Goal: Task Accomplishment & Management: Manage account settings

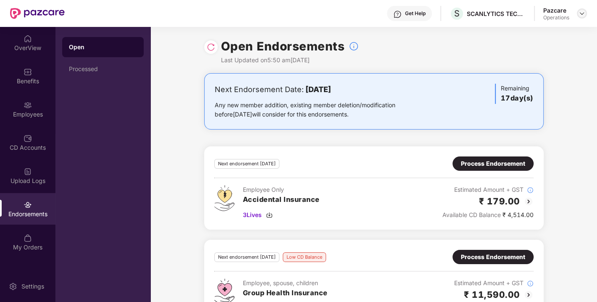
click at [579, 13] on img at bounding box center [581, 13] width 7 height 7
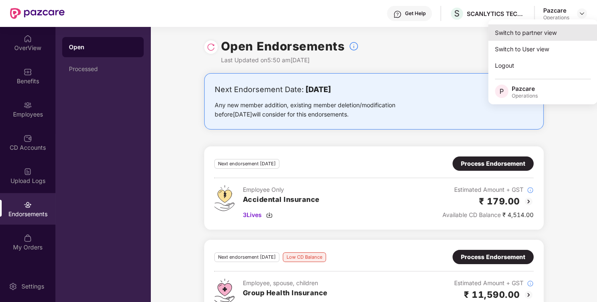
click at [535, 28] on div "Switch to partner view" at bounding box center [542, 32] width 109 height 16
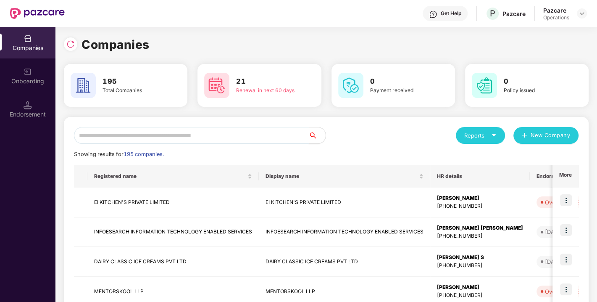
click at [229, 141] on input "text" at bounding box center [191, 135] width 235 height 17
paste input "**********"
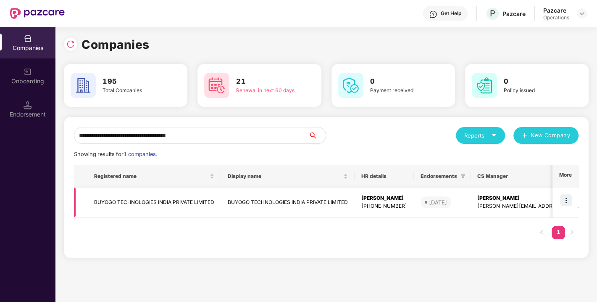
type input "**********"
click at [568, 198] on img at bounding box center [566, 200] width 12 height 12
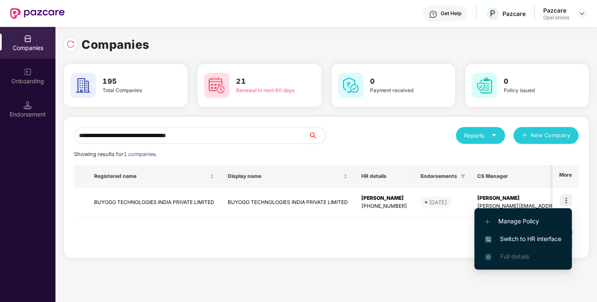
click at [511, 239] on span "Switch to HR interface" at bounding box center [523, 238] width 76 height 9
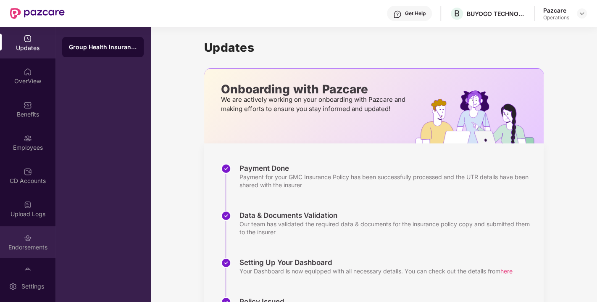
click at [16, 253] on div "Endorsements" at bounding box center [27, 242] width 55 height 32
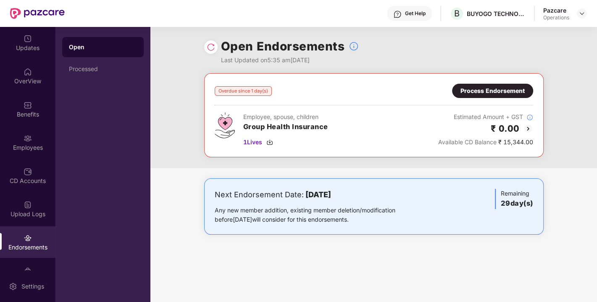
click at [489, 93] on div "Process Endorsement" at bounding box center [492, 90] width 64 height 9
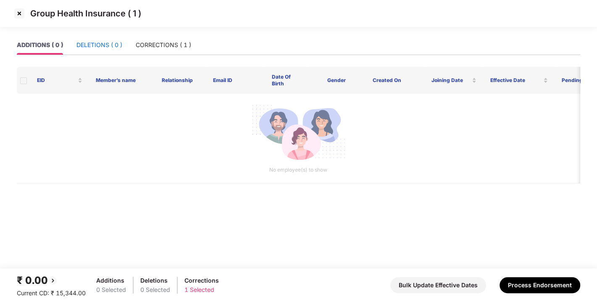
click at [95, 44] on div "DELETIONS ( 0 )" at bounding box center [99, 44] width 46 height 9
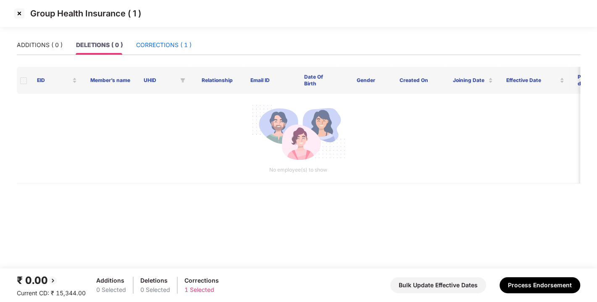
click at [160, 45] on div "CORRECTIONS ( 1 )" at bounding box center [163, 44] width 55 height 9
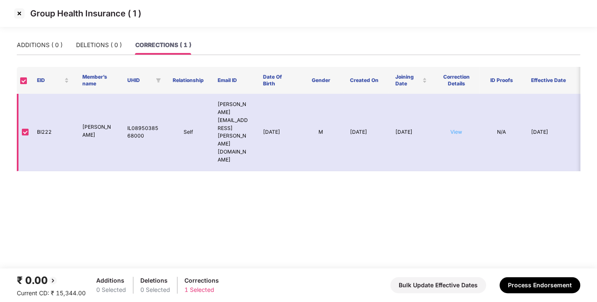
click at [458, 110] on td "View" at bounding box center [455, 132] width 45 height 77
click at [458, 129] on link "View" at bounding box center [456, 132] width 12 height 6
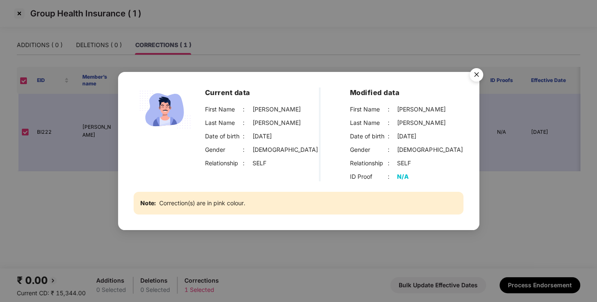
click at [478, 72] on img "Close" at bounding box center [477, 76] width 24 height 24
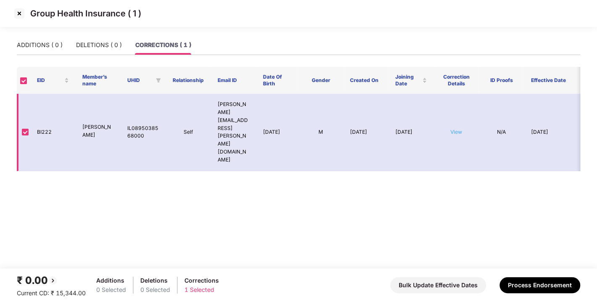
click at [452, 129] on link "View" at bounding box center [456, 132] width 12 height 6
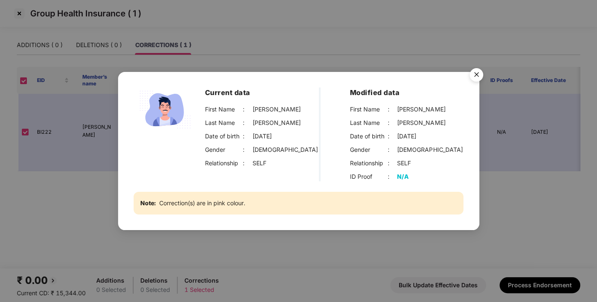
click at [476, 77] on img "Close" at bounding box center [477, 76] width 24 height 24
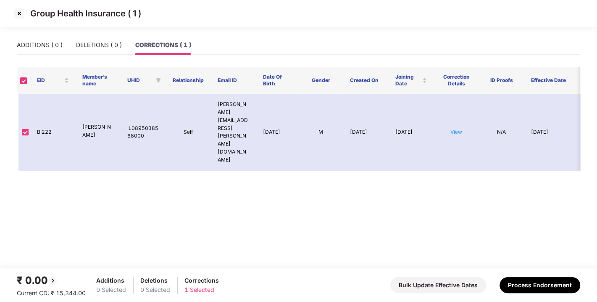
click at [18, 13] on img at bounding box center [19, 13] width 13 height 13
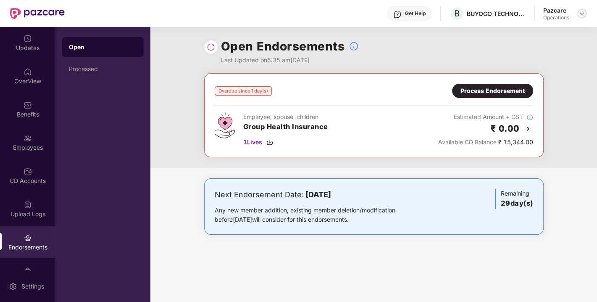
click at [582, 14] on img at bounding box center [581, 13] width 7 height 7
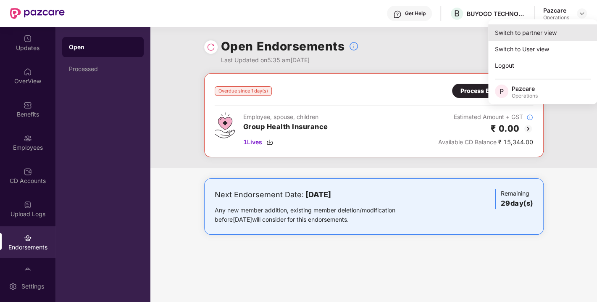
click at [515, 34] on div "Switch to partner view" at bounding box center [542, 32] width 109 height 16
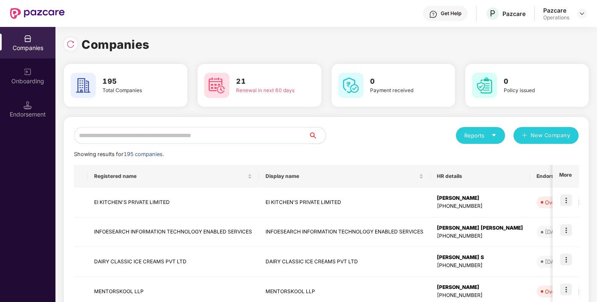
click at [214, 140] on input "text" at bounding box center [191, 135] width 235 height 17
paste input "**********"
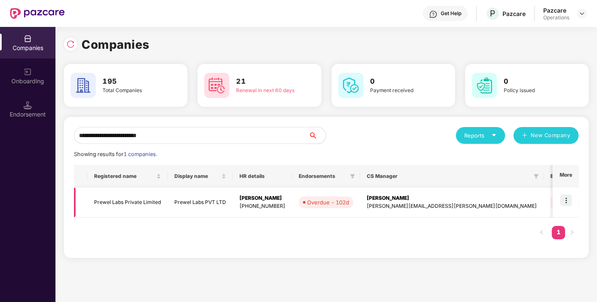
type input "**********"
click at [564, 202] on img at bounding box center [566, 200] width 12 height 12
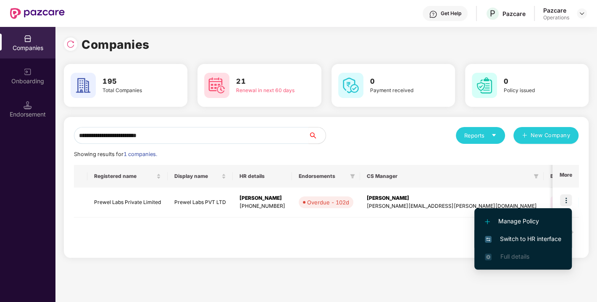
click at [510, 239] on span "Switch to HR interface" at bounding box center [523, 238] width 76 height 9
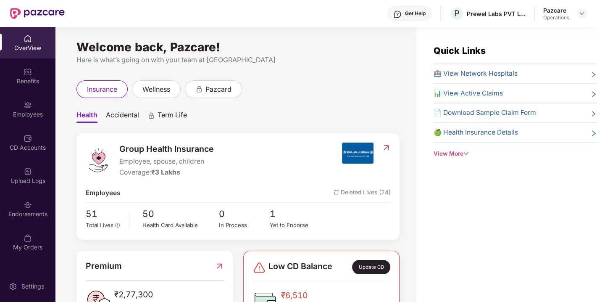
click at [26, 215] on div "Endorsements" at bounding box center [27, 214] width 55 height 8
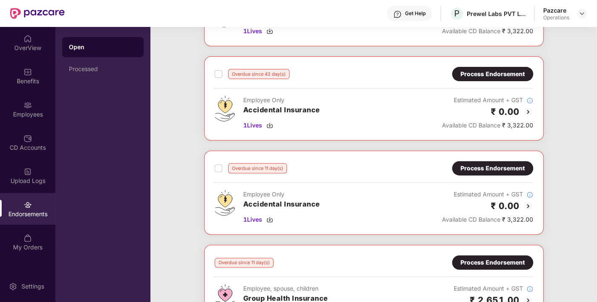
scroll to position [323, 0]
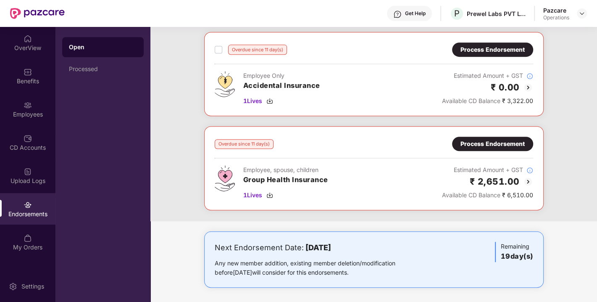
click at [492, 145] on div "Process Endorsement" at bounding box center [492, 143] width 64 height 9
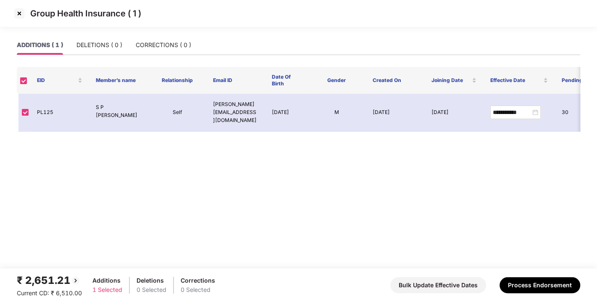
click at [22, 16] on img at bounding box center [19, 13] width 13 height 13
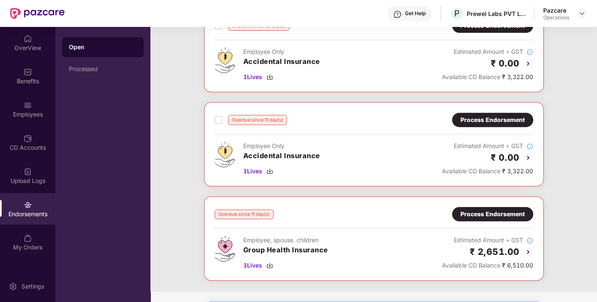
scroll to position [259, 0]
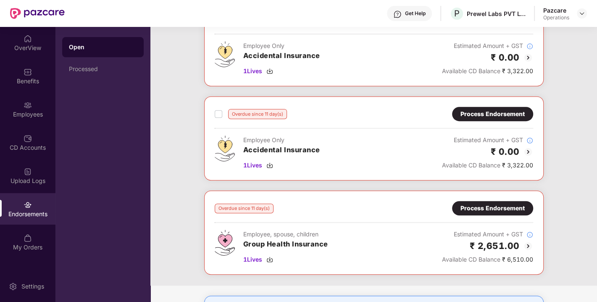
click at [488, 113] on div "Process Endorsement" at bounding box center [492, 113] width 64 height 9
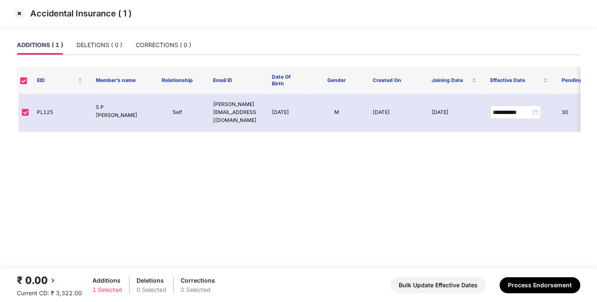
click at [19, 14] on img at bounding box center [19, 13] width 13 height 13
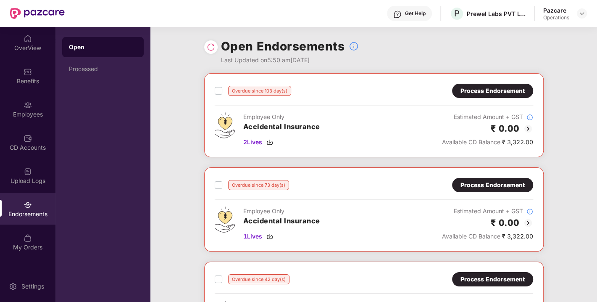
scroll to position [323, 0]
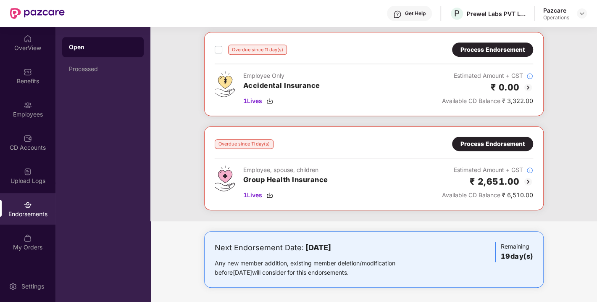
click at [483, 144] on div "Process Endorsement" at bounding box center [492, 143] width 64 height 9
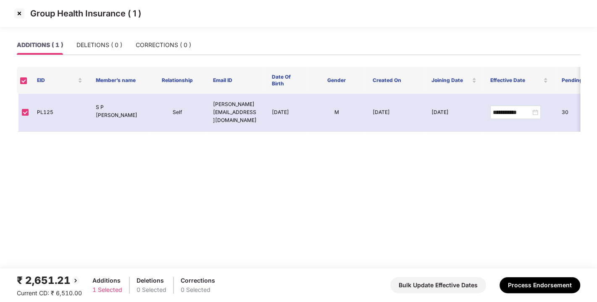
click at [19, 13] on img at bounding box center [19, 13] width 13 height 13
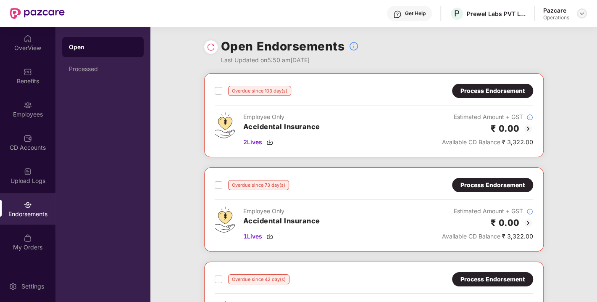
click at [584, 12] on img at bounding box center [581, 13] width 7 height 7
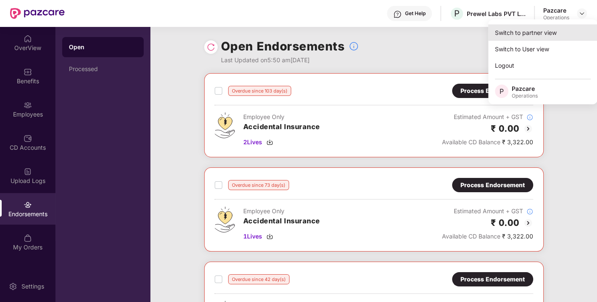
click at [525, 31] on div "Switch to partner view" at bounding box center [542, 32] width 109 height 16
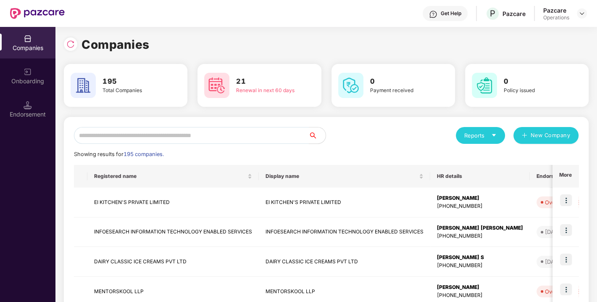
click at [202, 139] on input "text" at bounding box center [191, 135] width 235 height 17
paste input "**********"
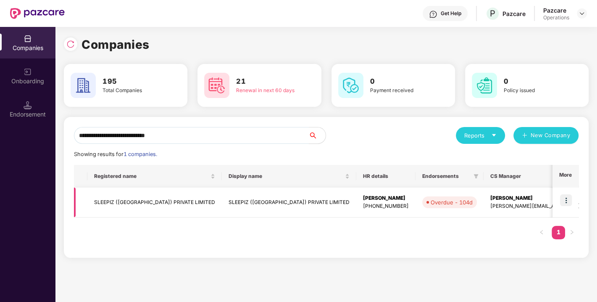
type input "**********"
click at [561, 194] on img at bounding box center [566, 200] width 12 height 12
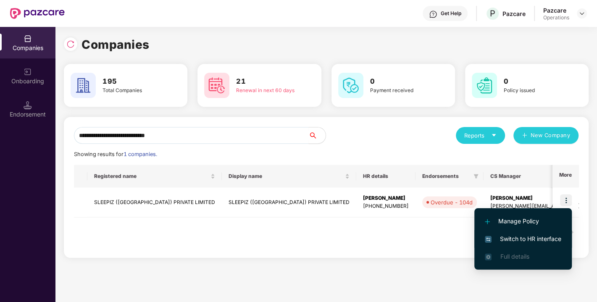
click at [510, 238] on span "Switch to HR interface" at bounding box center [523, 238] width 76 height 9
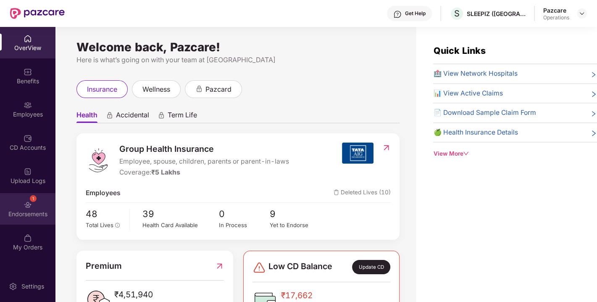
click at [25, 202] on img at bounding box center [28, 204] width 8 height 8
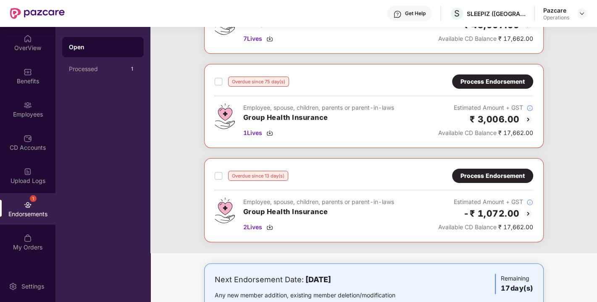
scroll to position [113, 0]
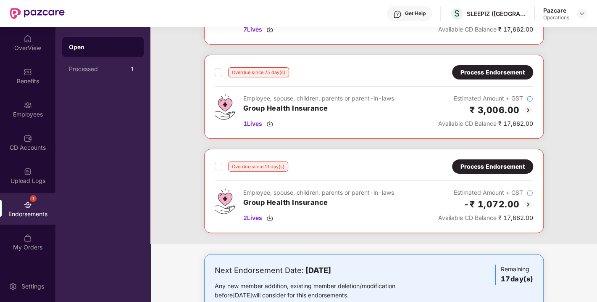
click at [474, 165] on div "Process Endorsement" at bounding box center [492, 166] width 64 height 9
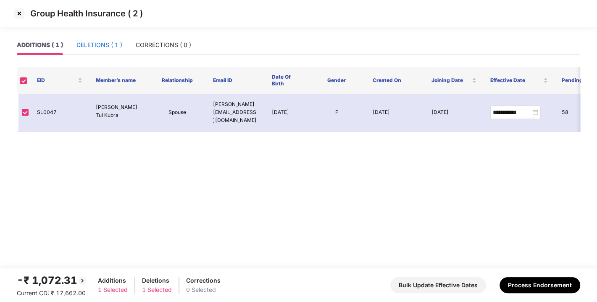
click at [103, 49] on div "DELETIONS ( 1 )" at bounding box center [99, 44] width 46 height 9
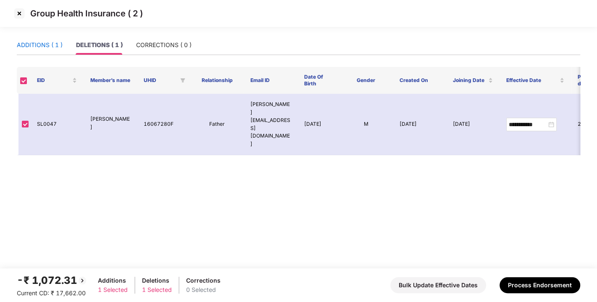
click at [36, 43] on div "ADDITIONS ( 1 )" at bounding box center [40, 44] width 46 height 9
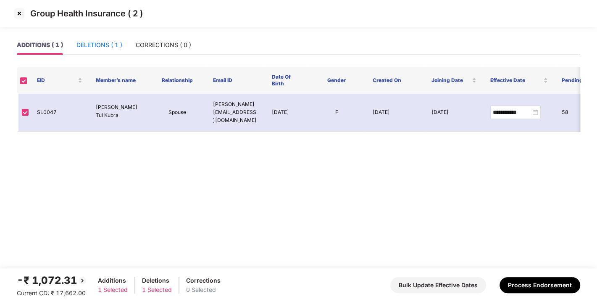
click at [92, 41] on div "DELETIONS ( 1 )" at bounding box center [99, 44] width 46 height 9
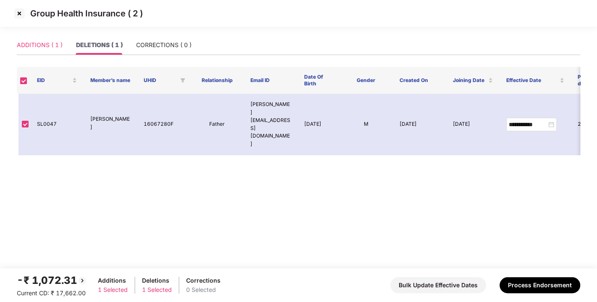
click at [42, 38] on div "ADDITIONS ( 1 )" at bounding box center [40, 44] width 46 height 19
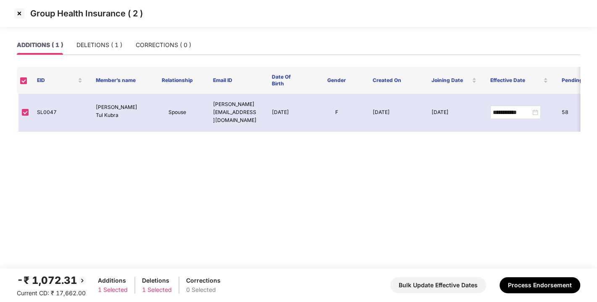
click at [21, 12] on img at bounding box center [19, 13] width 13 height 13
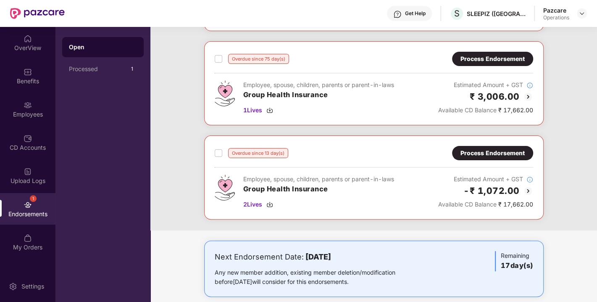
scroll to position [129, 0]
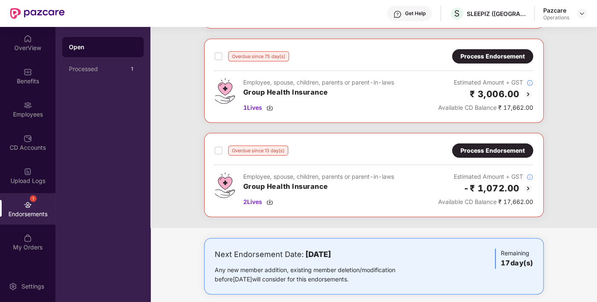
click at [487, 148] on div "Process Endorsement" at bounding box center [492, 150] width 64 height 9
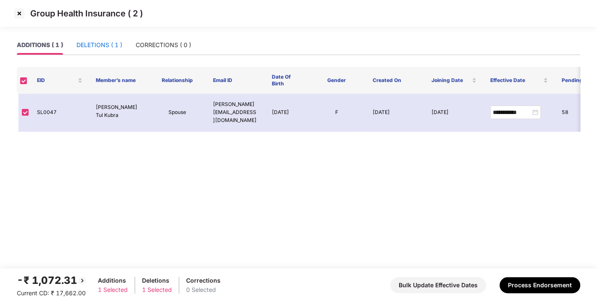
click at [101, 42] on div "DELETIONS ( 1 )" at bounding box center [99, 44] width 46 height 9
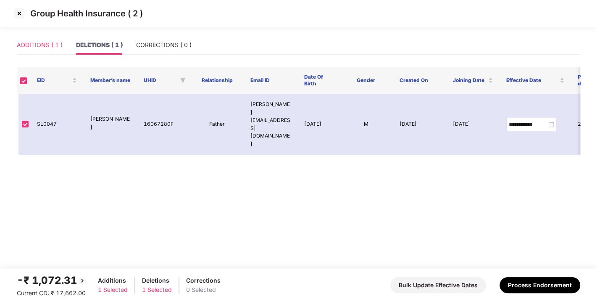
click at [50, 38] on div "ADDITIONS ( 1 )" at bounding box center [40, 44] width 46 height 19
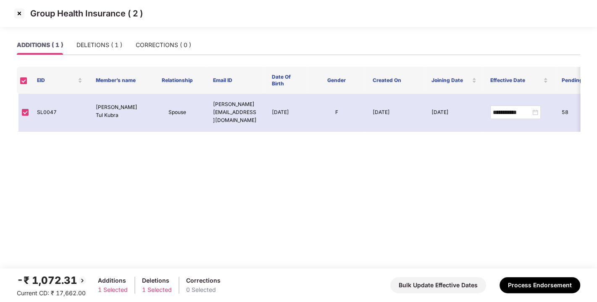
click at [20, 15] on img at bounding box center [19, 13] width 13 height 13
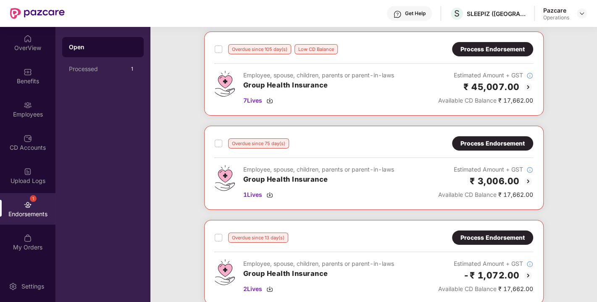
scroll to position [42, 0]
click at [481, 138] on div "Process Endorsement" at bounding box center [492, 142] width 64 height 9
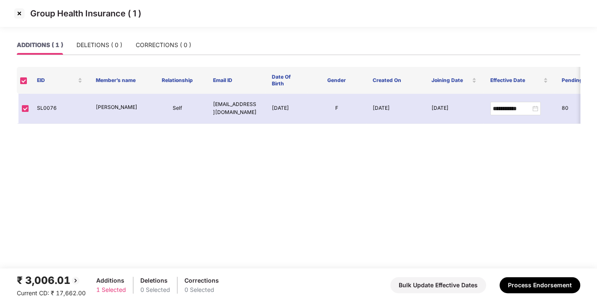
click at [22, 16] on img at bounding box center [19, 13] width 13 height 13
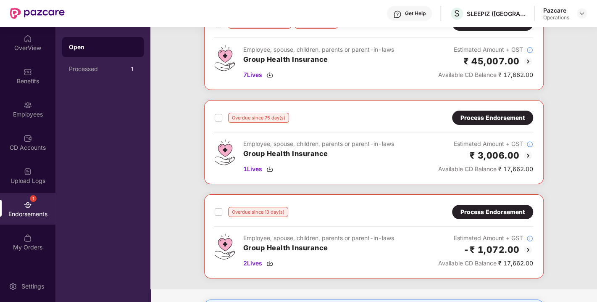
scroll to position [68, 0]
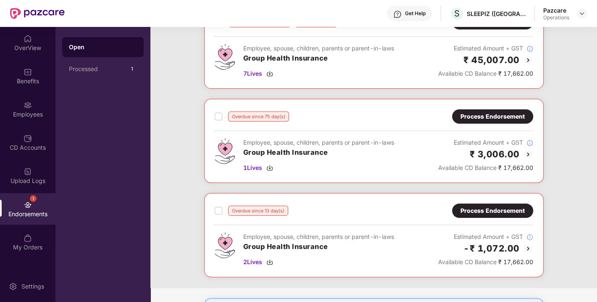
click at [476, 207] on div "Process Endorsement" at bounding box center [492, 210] width 64 height 9
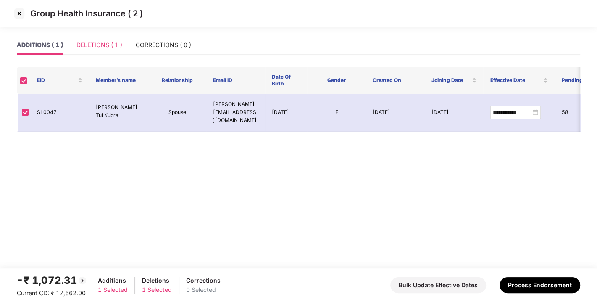
click at [99, 50] on div "DELETIONS ( 1 )" at bounding box center [99, 44] width 46 height 19
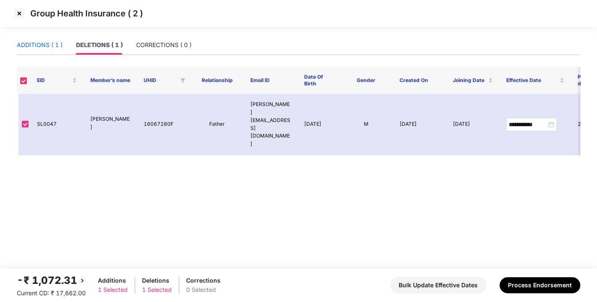
click at [29, 44] on div "ADDITIONS ( 1 )" at bounding box center [40, 44] width 46 height 9
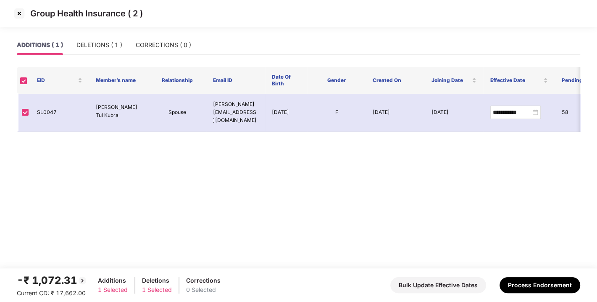
click at [17, 16] on img at bounding box center [19, 13] width 13 height 13
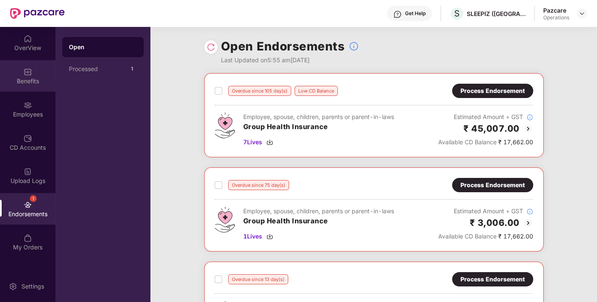
click at [31, 83] on div "Benefits" at bounding box center [27, 81] width 55 height 8
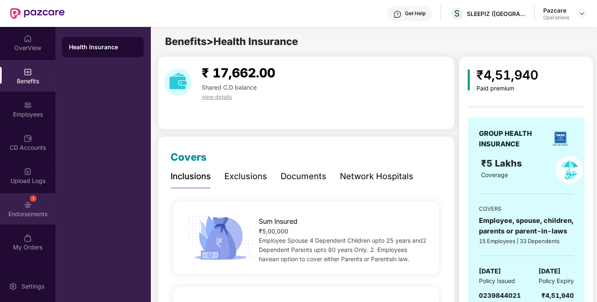
click at [49, 204] on div "1 Endorsements" at bounding box center [27, 209] width 55 height 32
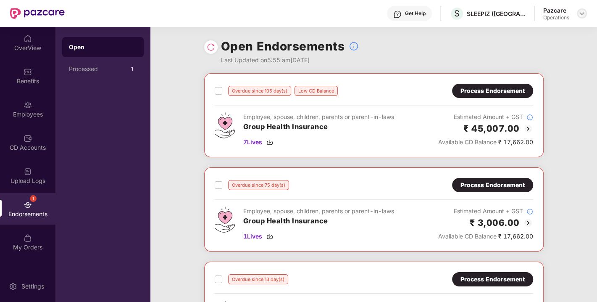
click at [580, 14] on img at bounding box center [581, 13] width 7 height 7
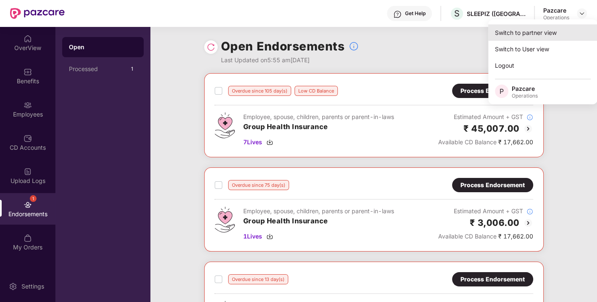
click at [517, 38] on div "Switch to partner view" at bounding box center [542, 32] width 109 height 16
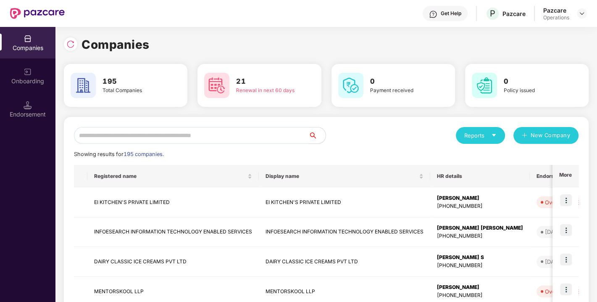
click at [206, 132] on input "text" at bounding box center [191, 135] width 235 height 17
paste input "**********"
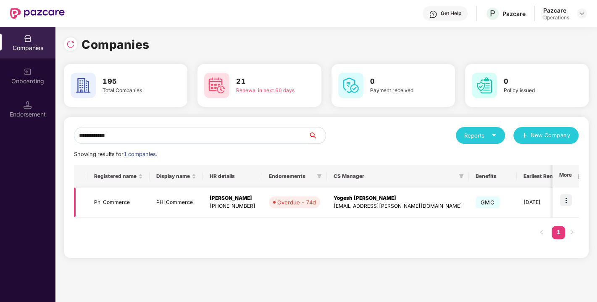
type input "**********"
click at [566, 196] on img at bounding box center [566, 200] width 12 height 12
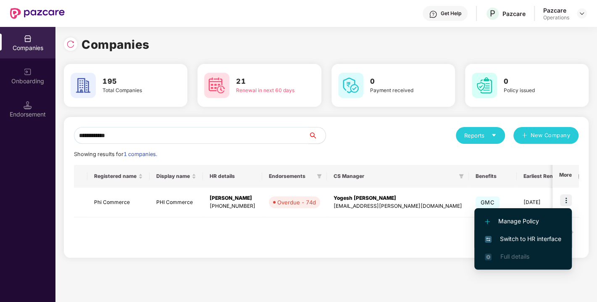
click at [513, 234] on span "Switch to HR interface" at bounding box center [523, 238] width 76 height 9
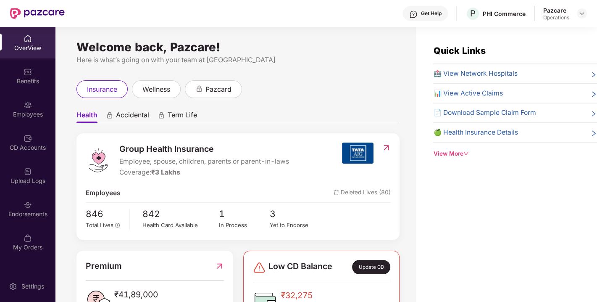
click at [29, 220] on div "Endorsements" at bounding box center [27, 209] width 55 height 32
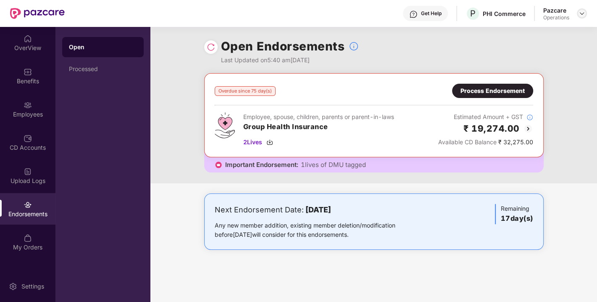
click at [580, 15] on img at bounding box center [581, 13] width 7 height 7
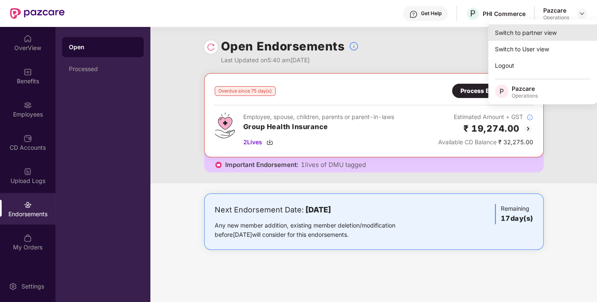
click at [531, 32] on div "Switch to partner view" at bounding box center [542, 32] width 109 height 16
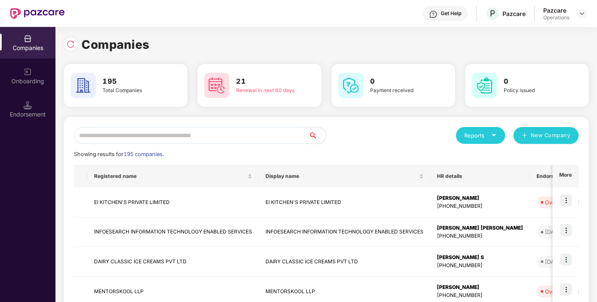
click at [184, 138] on input "text" at bounding box center [191, 135] width 235 height 17
paste input "**********"
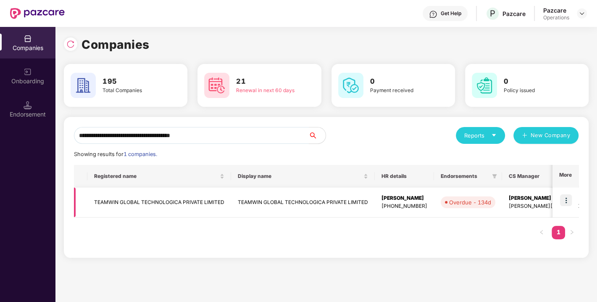
type input "**********"
click at [566, 194] on img at bounding box center [566, 200] width 12 height 12
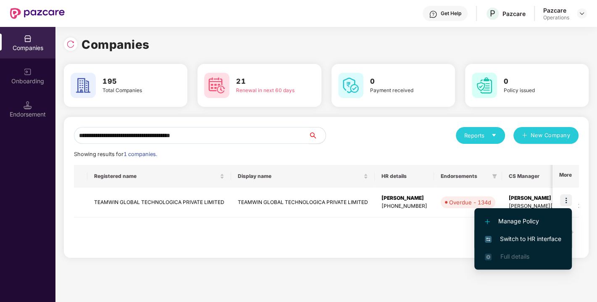
click at [531, 231] on li "Switch to HR interface" at bounding box center [522, 239] width 97 height 18
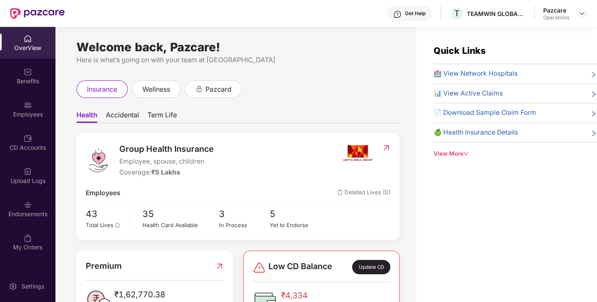
click at [27, 210] on div "Endorsements" at bounding box center [27, 214] width 55 height 8
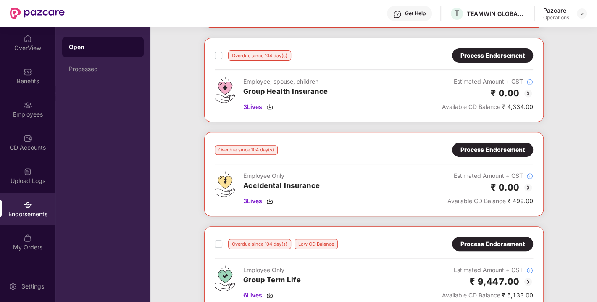
scroll to position [241, 0]
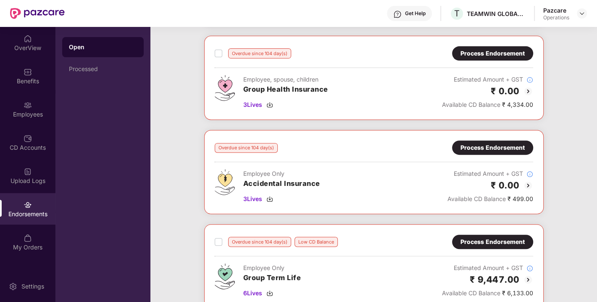
click at [483, 57] on div "Process Endorsement" at bounding box center [492, 53] width 81 height 14
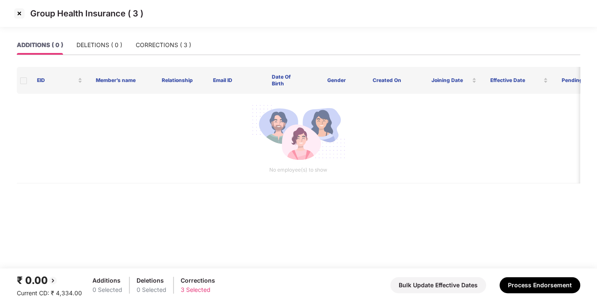
click at [18, 9] on img at bounding box center [19, 13] width 13 height 13
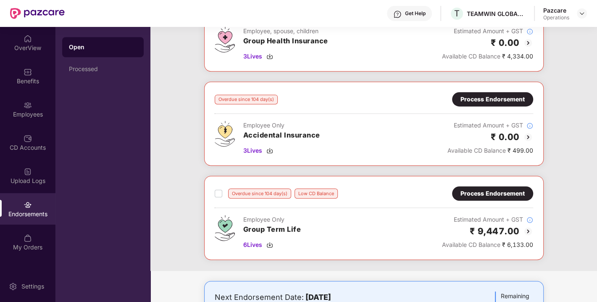
scroll to position [298, 0]
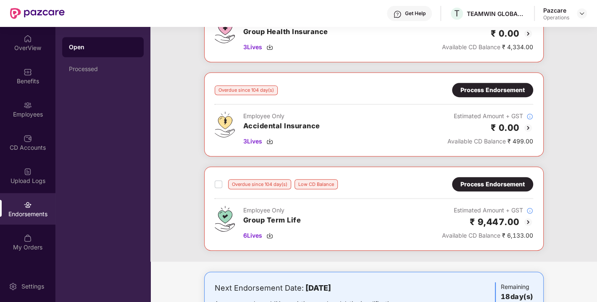
click at [481, 85] on div "Process Endorsement" at bounding box center [492, 89] width 64 height 9
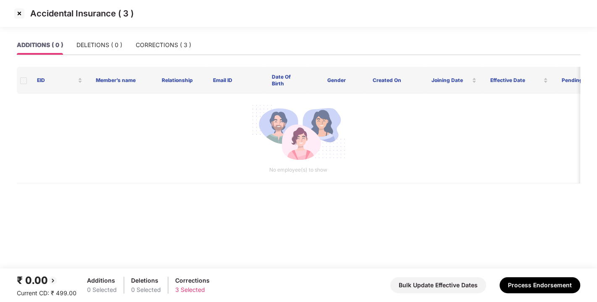
click at [23, 8] on img at bounding box center [19, 13] width 13 height 13
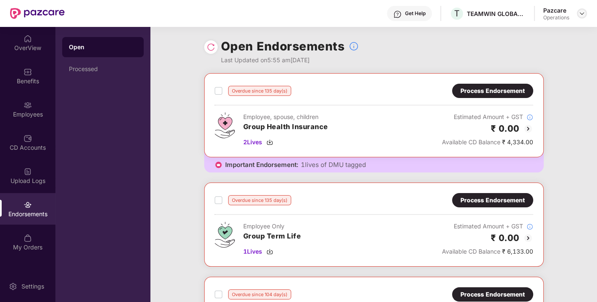
click at [583, 14] on img at bounding box center [581, 13] width 7 height 7
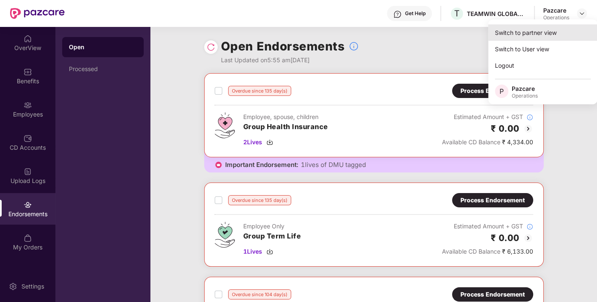
click at [530, 29] on div "Switch to partner view" at bounding box center [542, 32] width 109 height 16
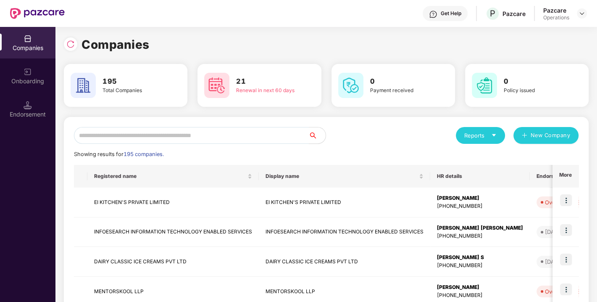
click at [165, 139] on input "text" at bounding box center [191, 135] width 235 height 17
paste input "**********"
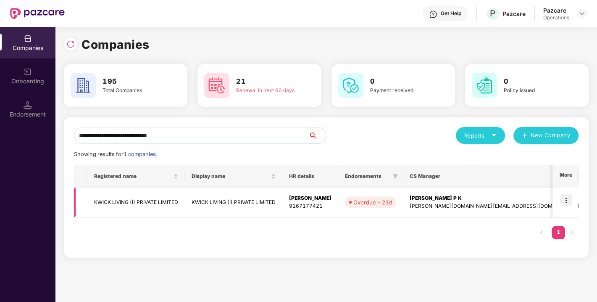
type input "**********"
click at [566, 199] on img at bounding box center [566, 200] width 12 height 12
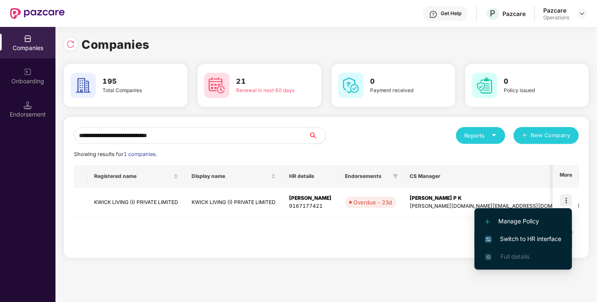
click at [516, 235] on span "Switch to HR interface" at bounding box center [523, 238] width 76 height 9
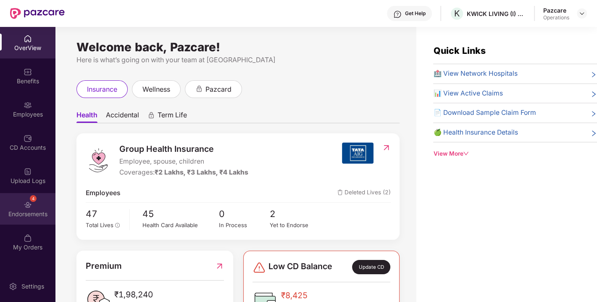
click at [28, 207] on img at bounding box center [28, 204] width 8 height 8
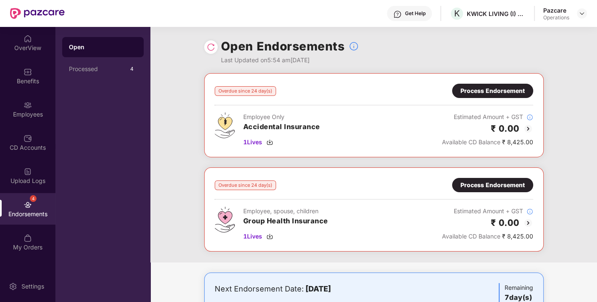
click at [494, 92] on div "Process Endorsement" at bounding box center [492, 90] width 64 height 9
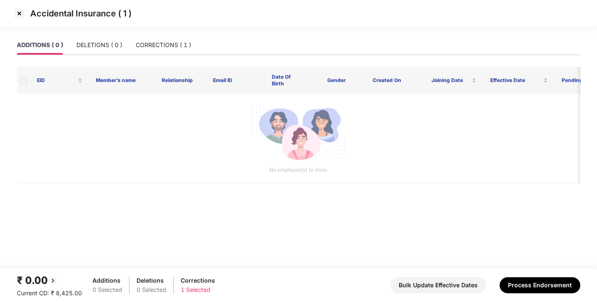
click at [19, 17] on img at bounding box center [19, 13] width 13 height 13
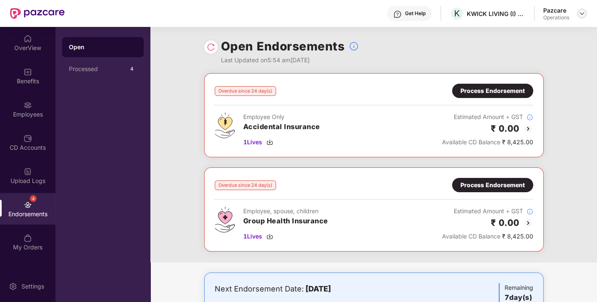
click at [578, 16] on div at bounding box center [582, 13] width 10 height 10
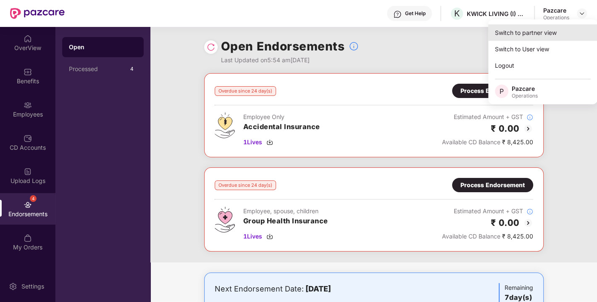
click at [527, 33] on div "Switch to partner view" at bounding box center [542, 32] width 109 height 16
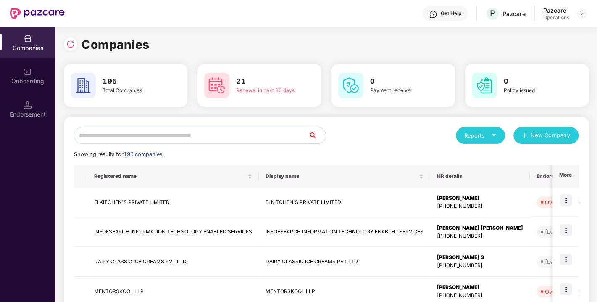
click at [221, 137] on input "text" at bounding box center [191, 135] width 235 height 17
paste input "**********"
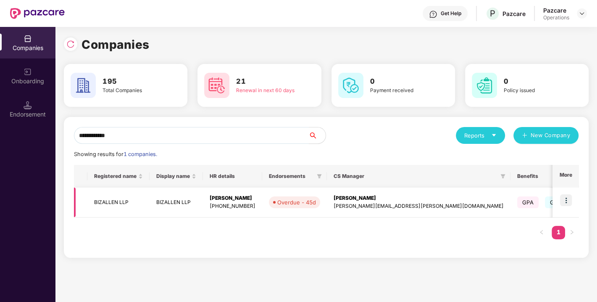
type input "**********"
click at [567, 198] on img at bounding box center [566, 200] width 12 height 12
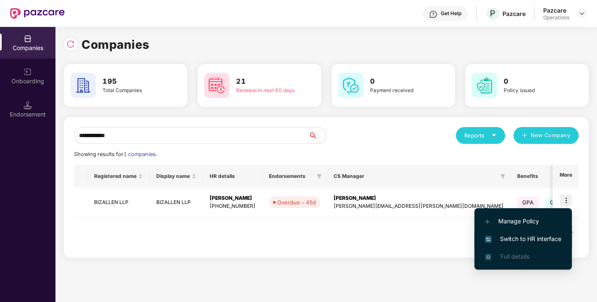
click at [536, 239] on span "Switch to HR interface" at bounding box center [523, 238] width 76 height 9
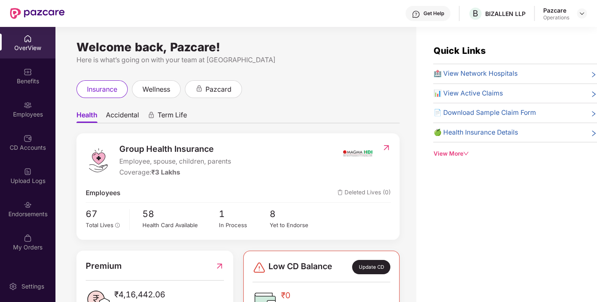
click at [42, 210] on div "Endorsements" at bounding box center [27, 214] width 55 height 8
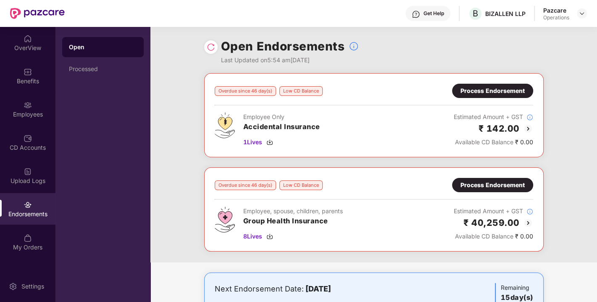
click at [484, 180] on div "Process Endorsement" at bounding box center [492, 184] width 64 height 9
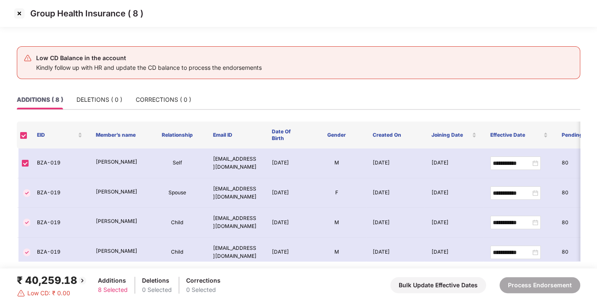
click at [19, 17] on img at bounding box center [19, 13] width 13 height 13
